Goal: Transaction & Acquisition: Subscribe to service/newsletter

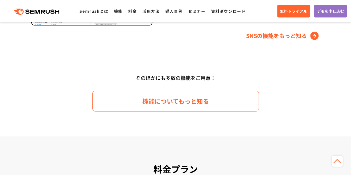
scroll to position [834, 0]
click at [210, 92] on link "機能についてもっと知る" at bounding box center [175, 101] width 167 height 21
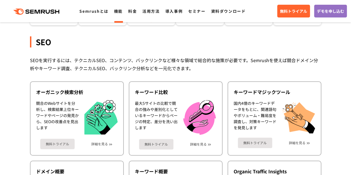
scroll to position [83, 0]
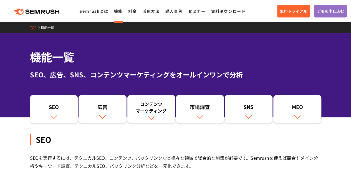
click at [235, 99] on link "SNS" at bounding box center [249, 109] width 48 height 28
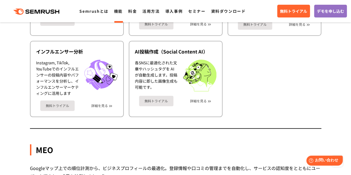
scroll to position [1273, 0]
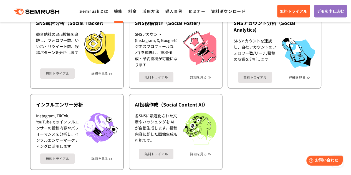
click at [253, 75] on link "無料トライアル" at bounding box center [255, 77] width 34 height 11
